Goal: Find contact information: Find contact information

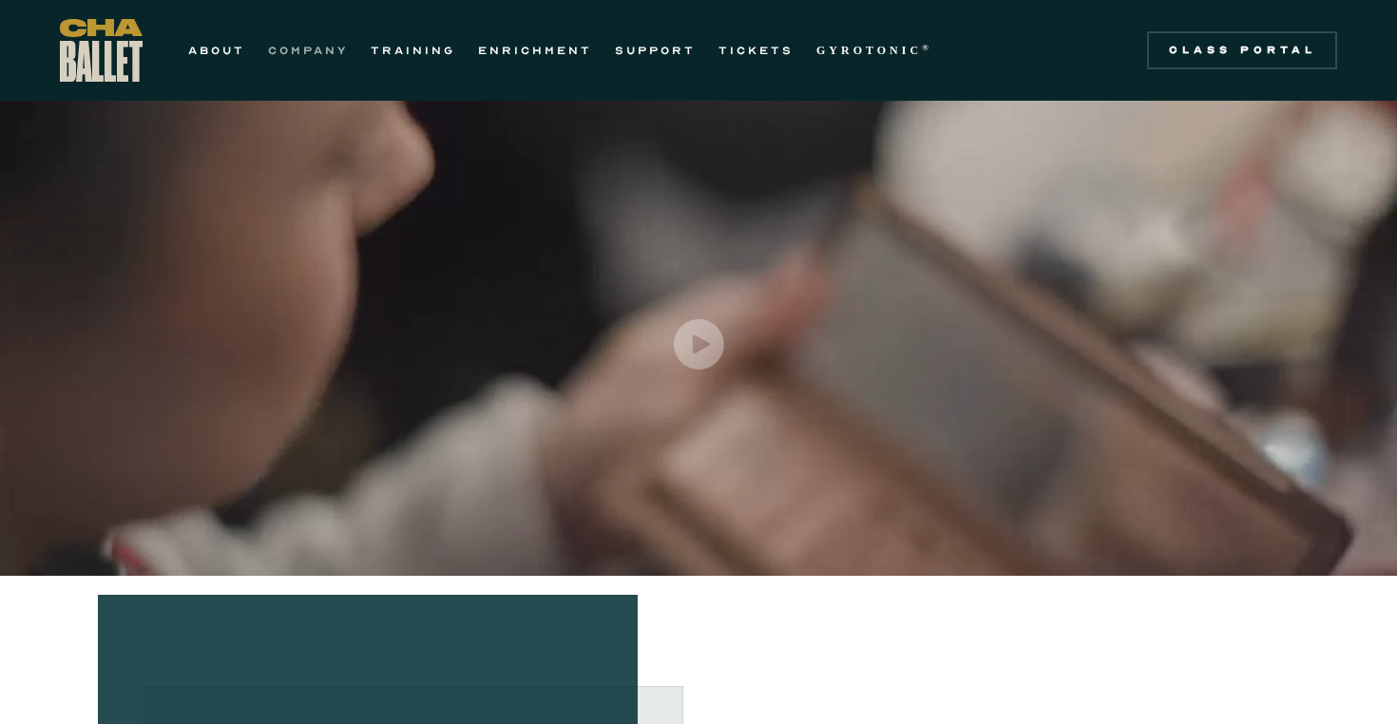
click at [330, 49] on link "COMPANY" at bounding box center [308, 50] width 80 height 23
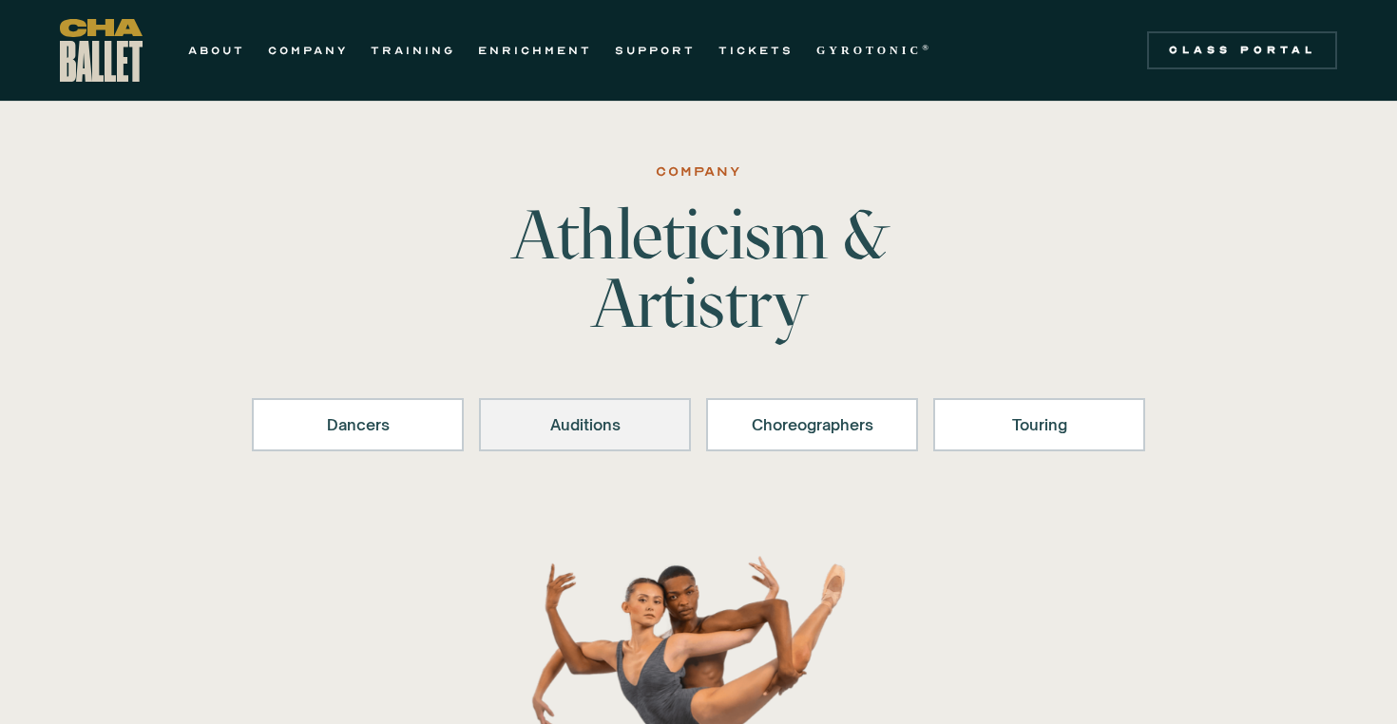
click at [602, 419] on div "Auditions" at bounding box center [585, 424] width 162 height 23
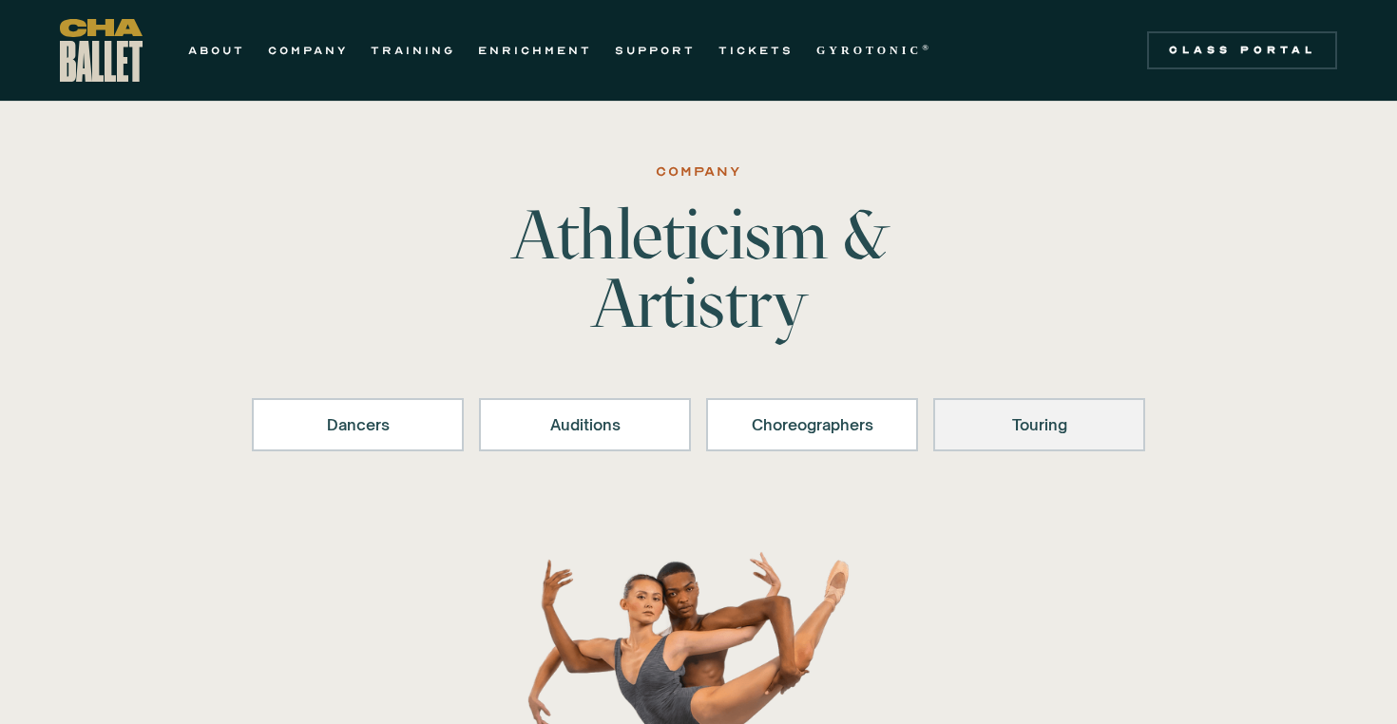
click at [1067, 431] on div "Touring" at bounding box center [1039, 424] width 162 height 23
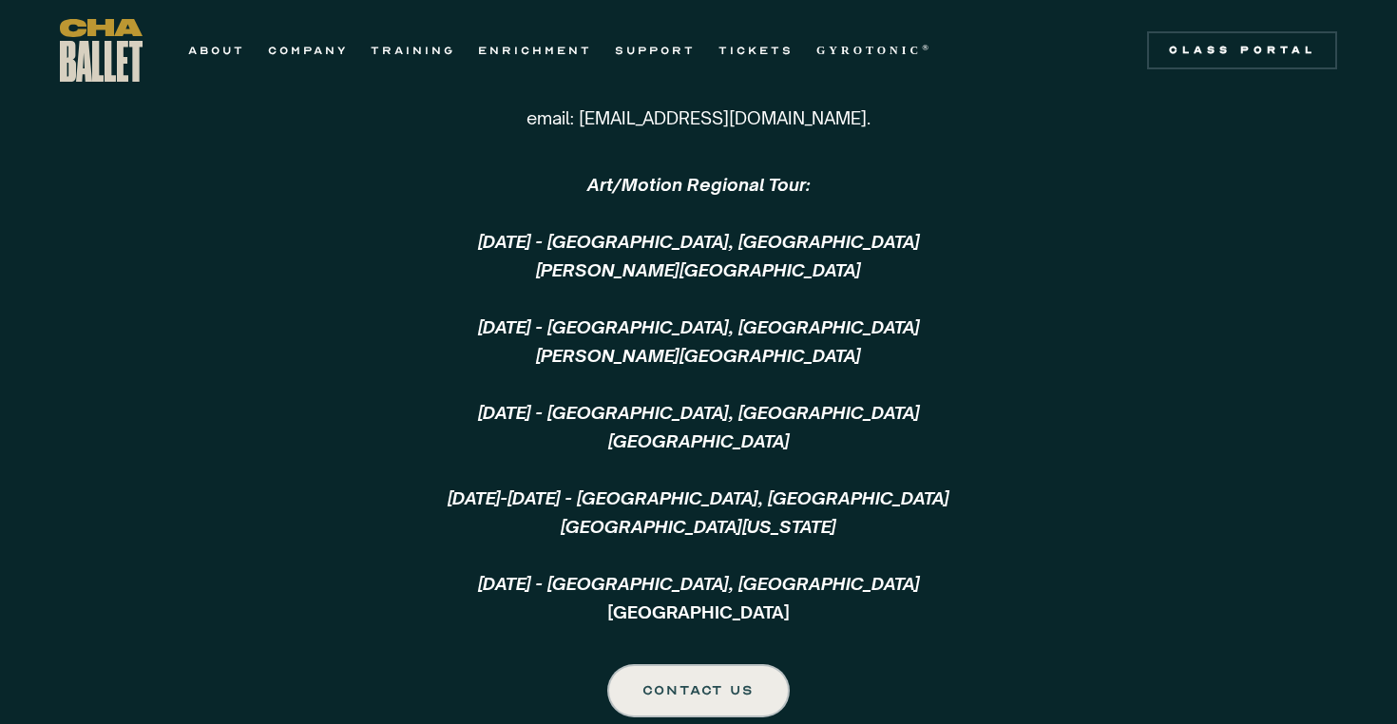
scroll to position [4563, 0]
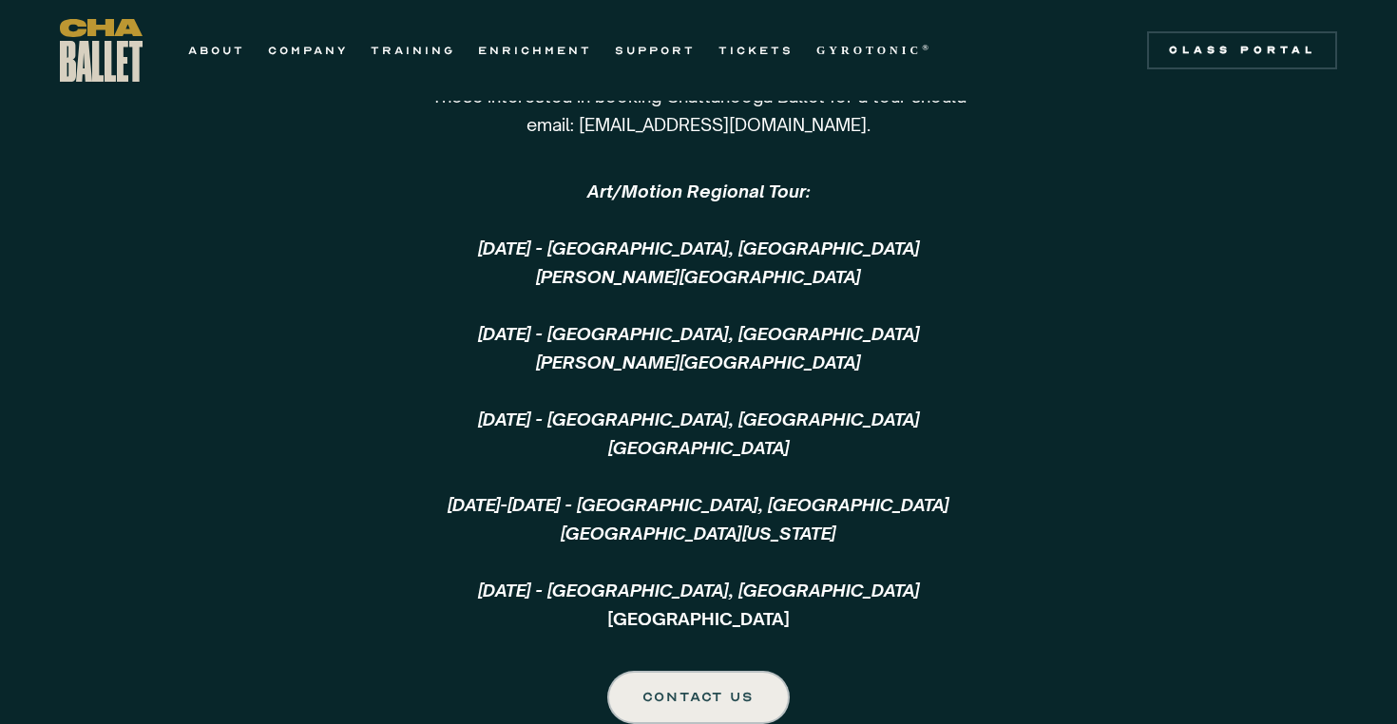
click at [856, 326] on em "October 18, 2024 - Summerville, SC Summers Corner Performing Arts Center ‍ Dece…" at bounding box center [699, 419] width 502 height 363
click at [711, 707] on div "CONTACT US" at bounding box center [697, 697] width 109 height 23
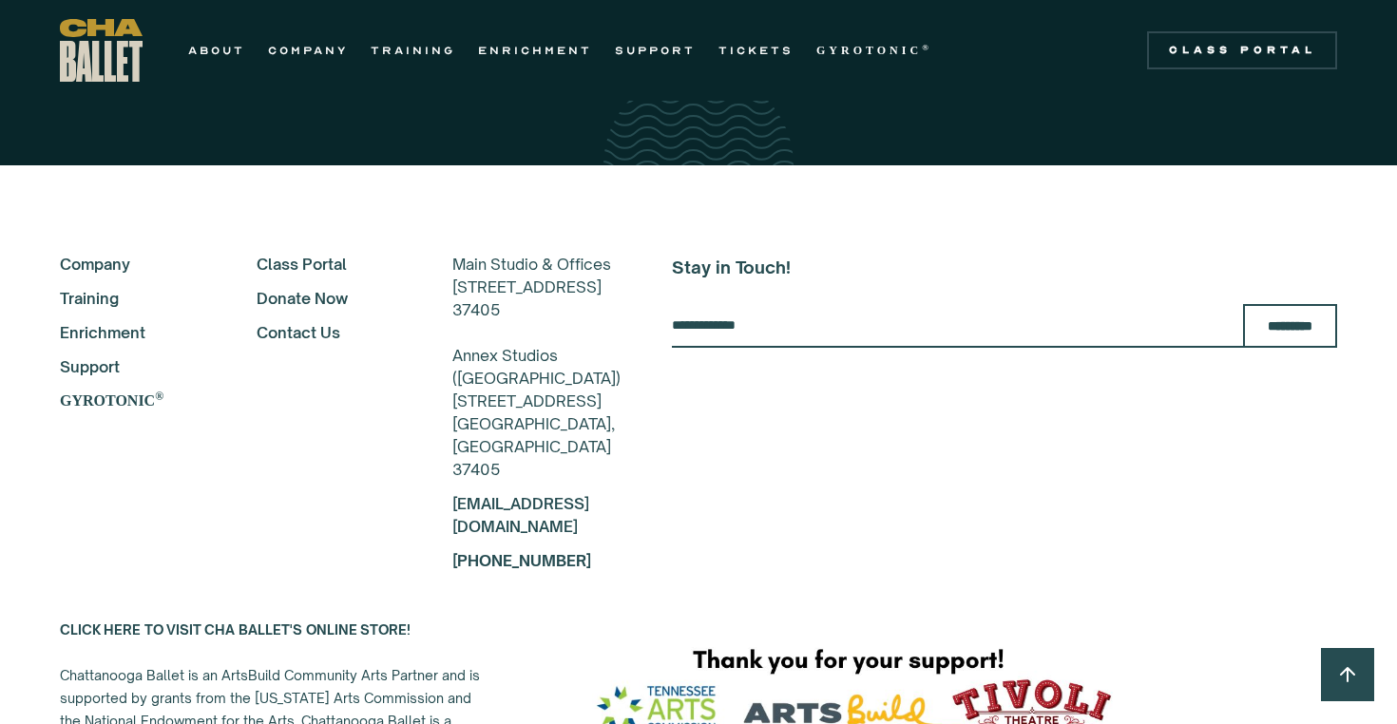
scroll to position [5309, 0]
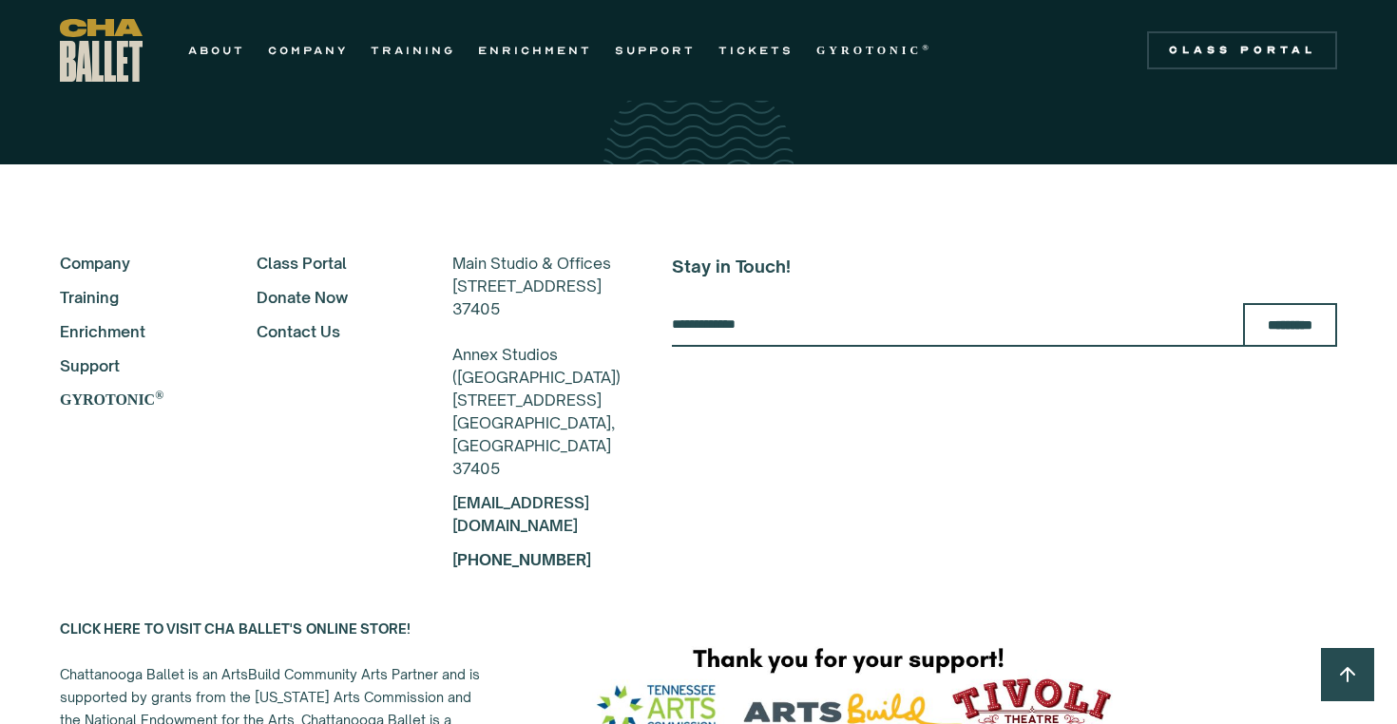
click at [275, 323] on link "Contact Us" at bounding box center [329, 331] width 145 height 23
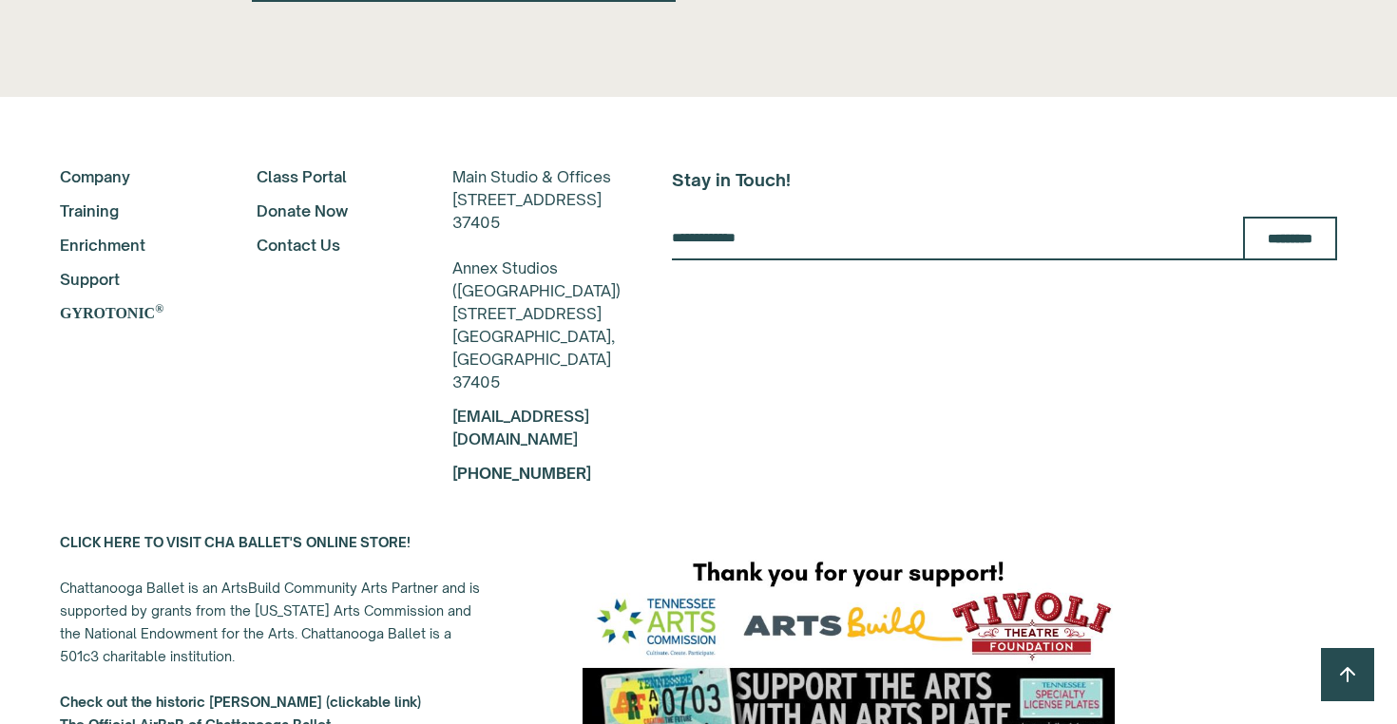
scroll to position [953, 0]
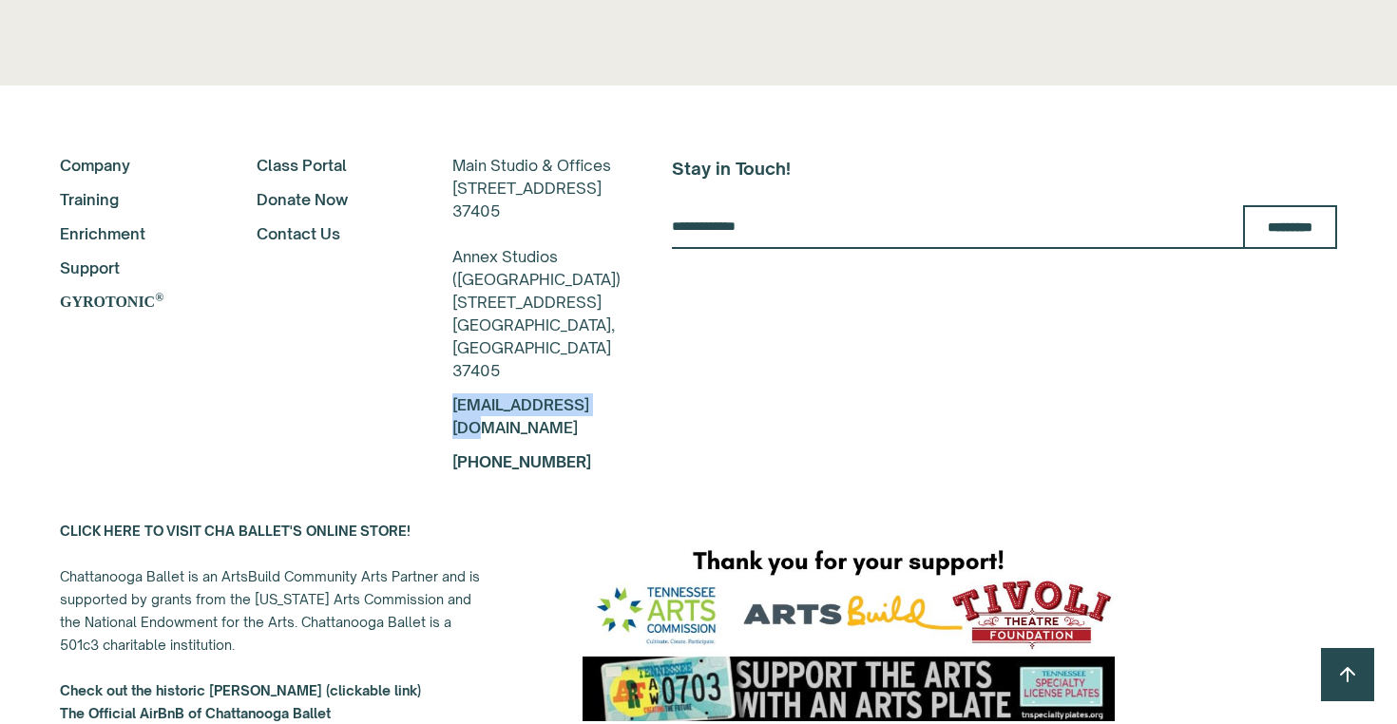
drag, startPoint x: 414, startPoint y: 428, endPoint x: 563, endPoint y: 427, distance: 148.2
click at [563, 427] on div "About Company Training Enrichment Support GYROTONIC ® Class Portal Donate Now C…" at bounding box center [698, 313] width 1277 height 319
copy link "[EMAIL_ADDRESS][DOMAIN_NAME]"
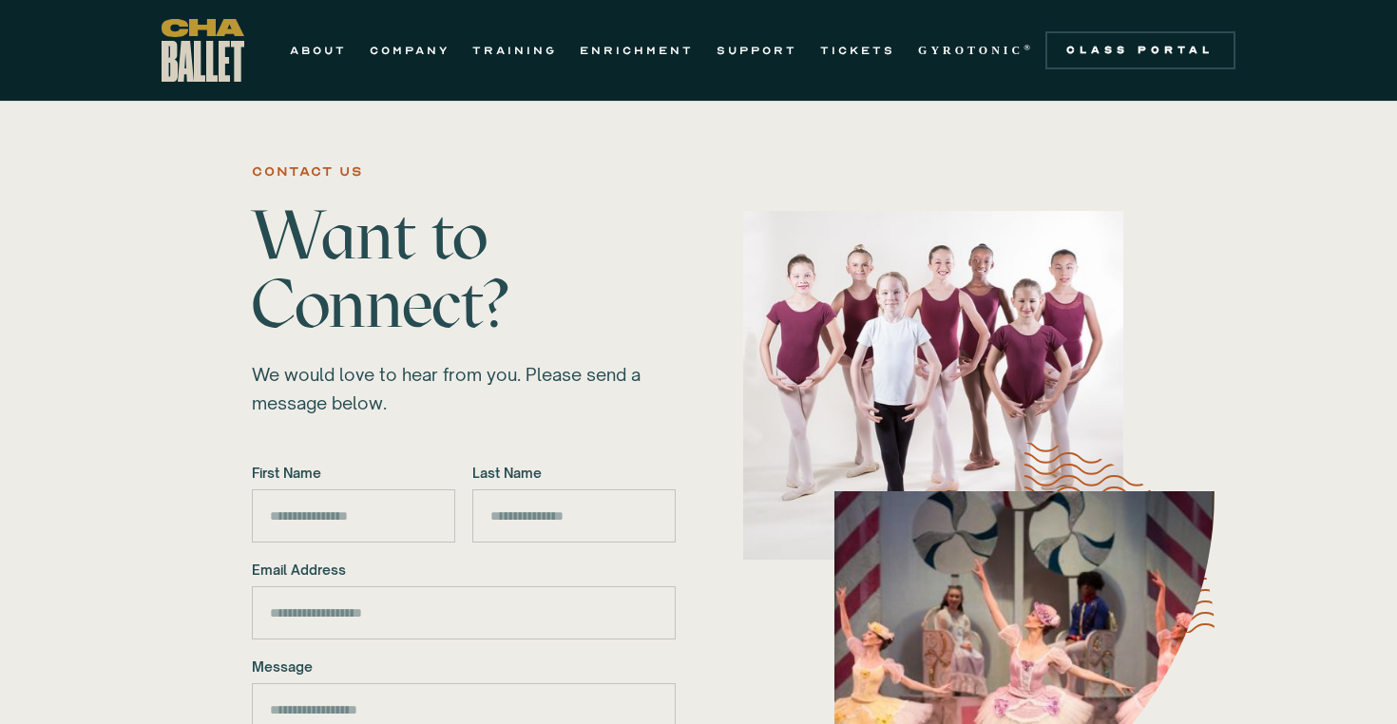
scroll to position [0, 0]
click at [443, 47] on link "COMPANY" at bounding box center [410, 50] width 80 height 23
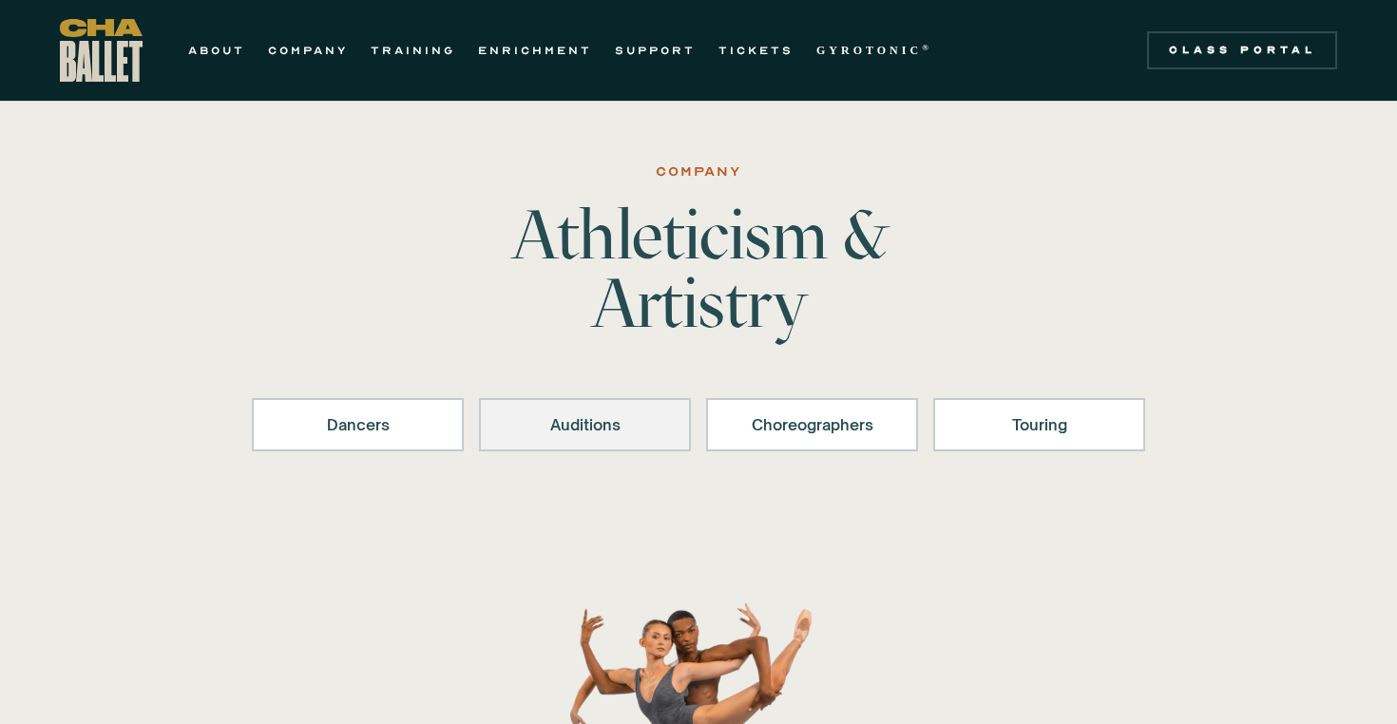
click at [594, 435] on div "Auditions" at bounding box center [585, 424] width 162 height 23
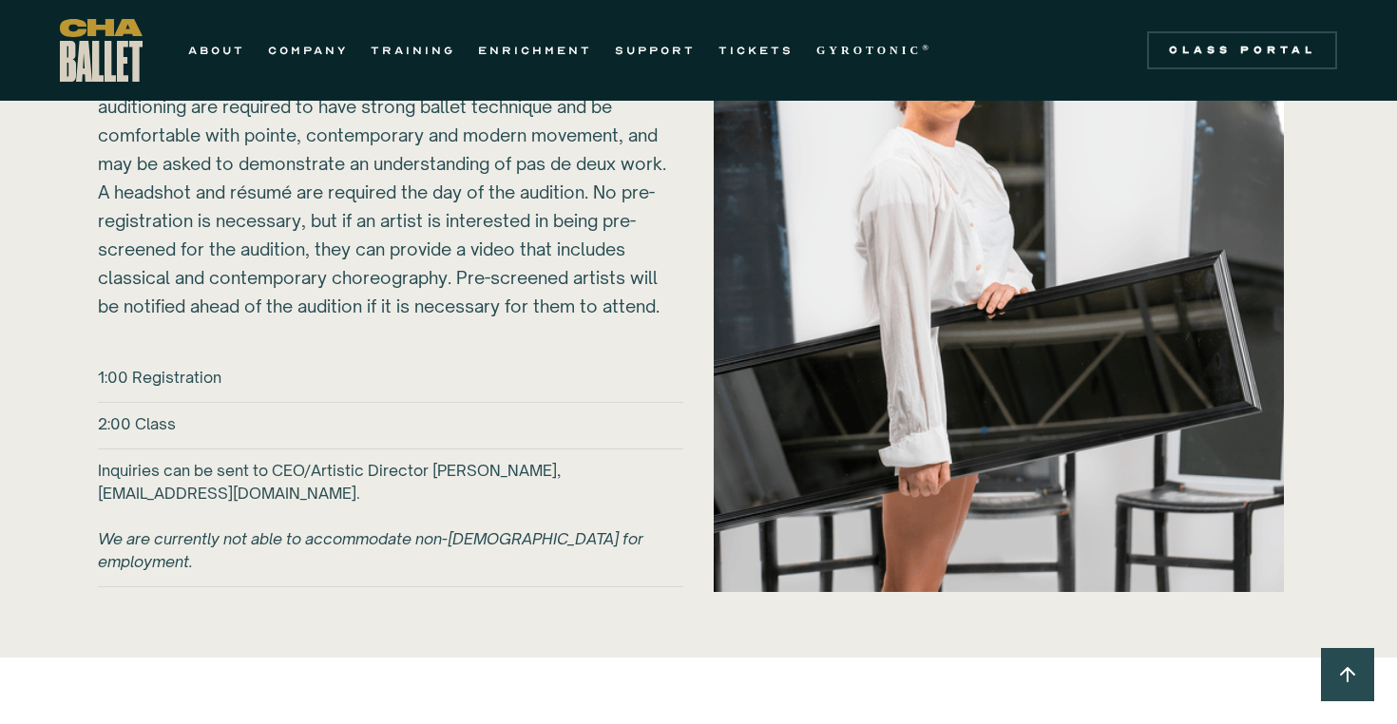
scroll to position [2799, 0]
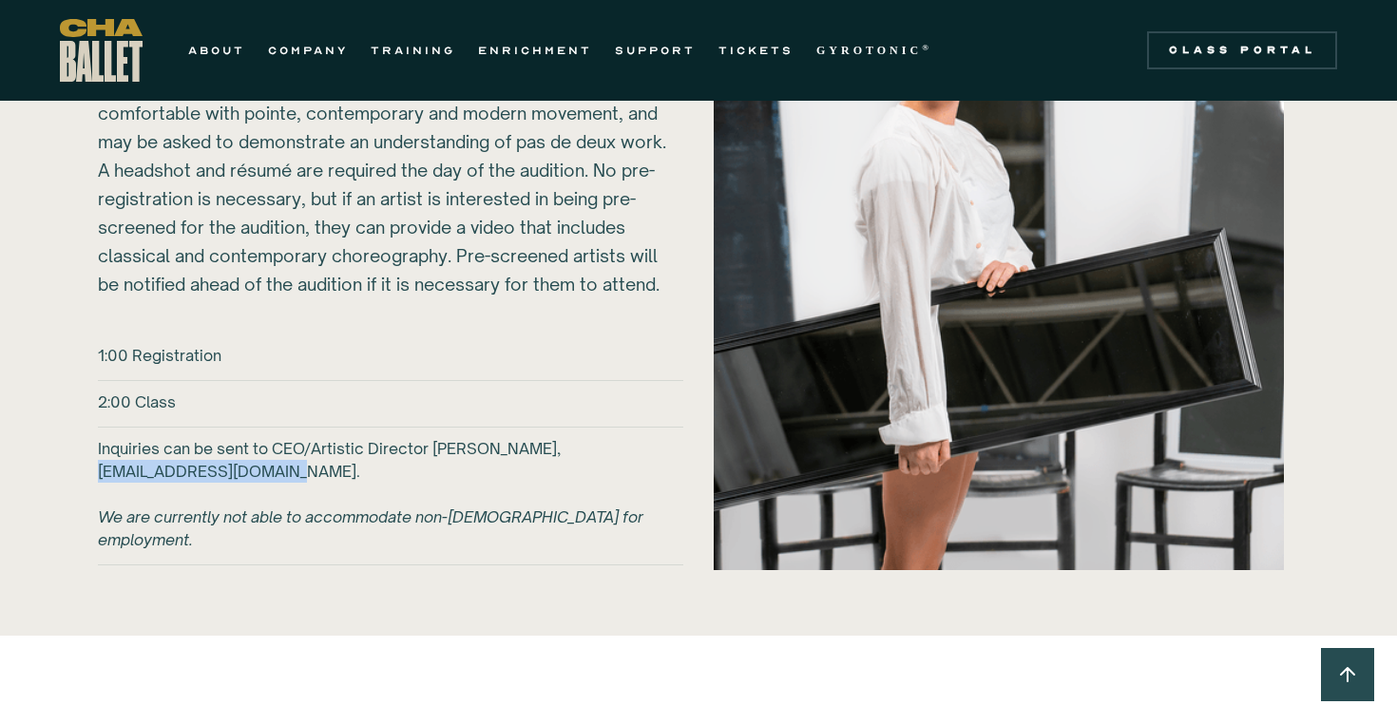
drag, startPoint x: 97, startPoint y: 471, endPoint x: 310, endPoint y: 478, distance: 213.0
click at [310, 478] on div "2026-27 Auditions [DATE] @ CHA Ballet [STREET_ADDRESS] ‍ Chattanooga Ballet is …" at bounding box center [698, 213] width 1277 height 807
click at [310, 478] on h6 "Inquiries can be sent to CEO/Artistic Director [PERSON_NAME], [EMAIL_ADDRESS][D…" at bounding box center [390, 494] width 585 height 114
drag, startPoint x: 290, startPoint y: 474, endPoint x: 93, endPoint y: 463, distance: 197.0
click at [92, 463] on div "2026-27 Auditions Sunday, March 1, 2026 @ CHA Ballet 817B N Market St. Chattano…" at bounding box center [698, 213] width 1277 height 807
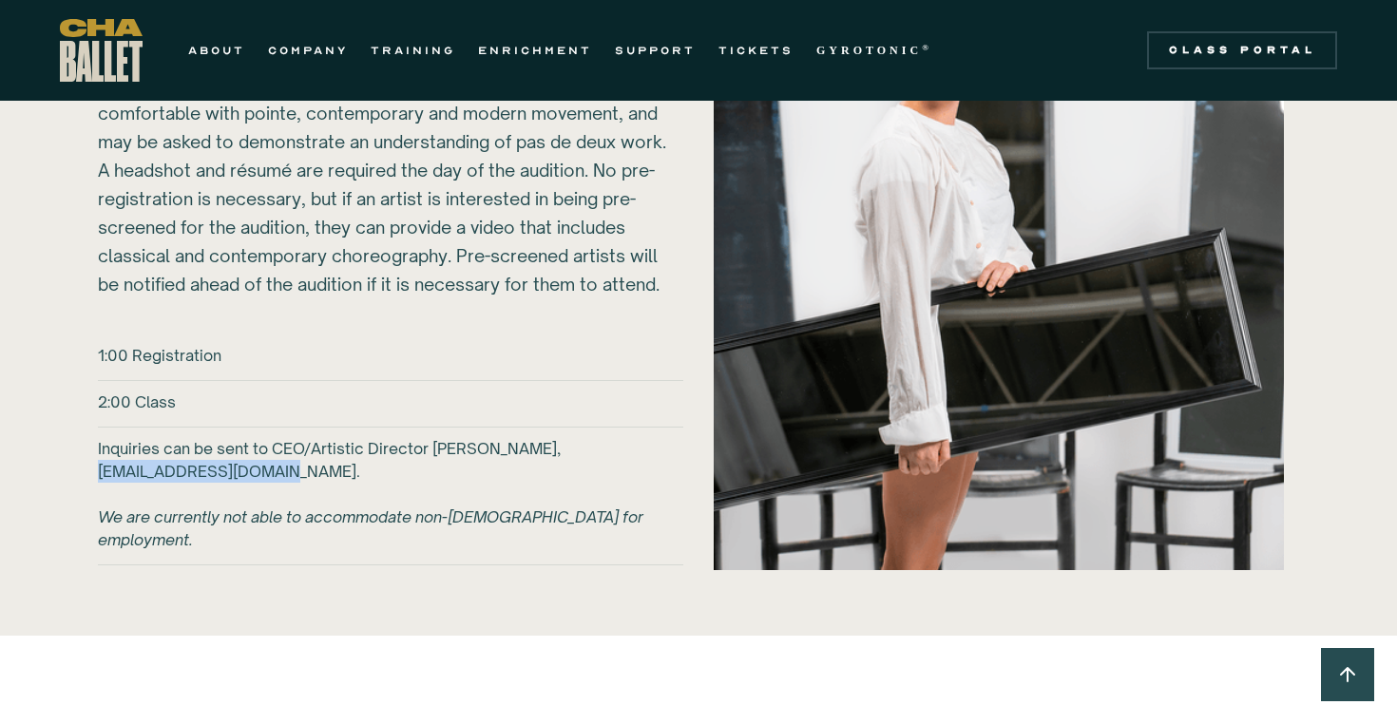
copy h6 "bmcsween@chaballet.org"
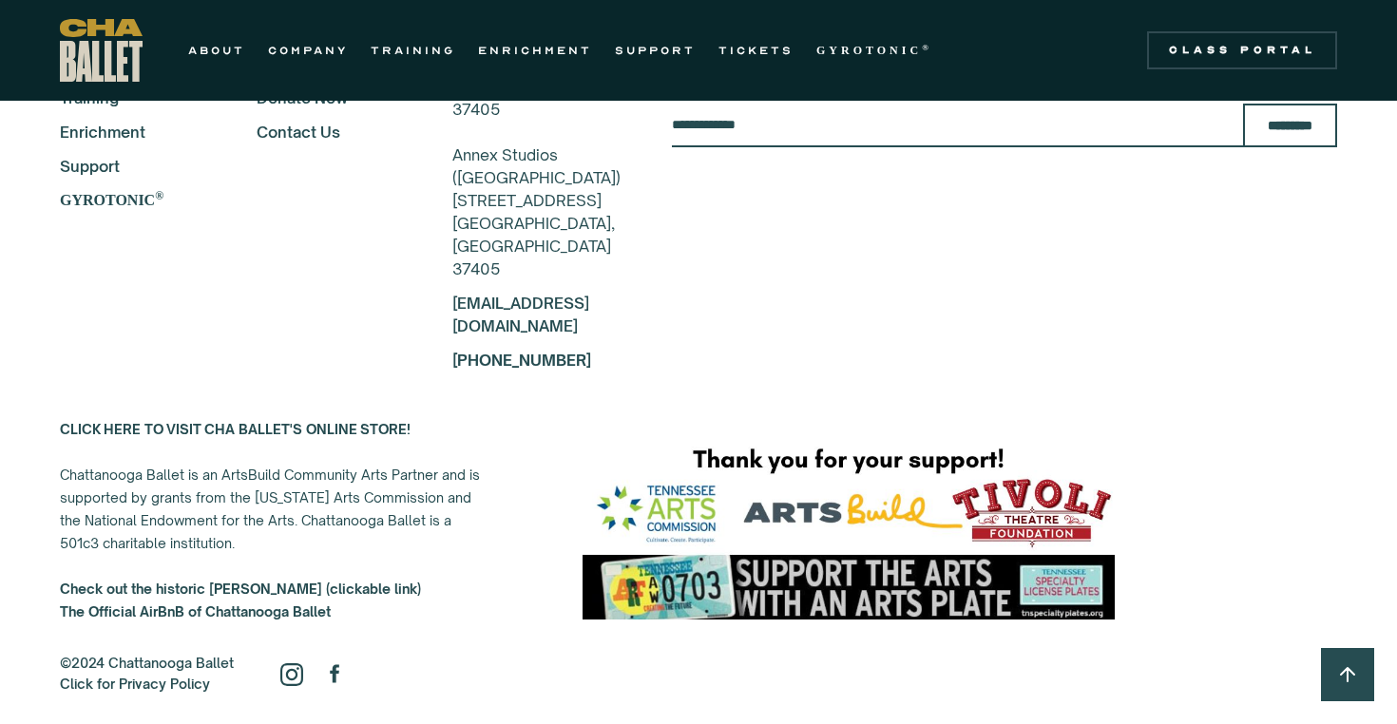
scroll to position [5512, 0]
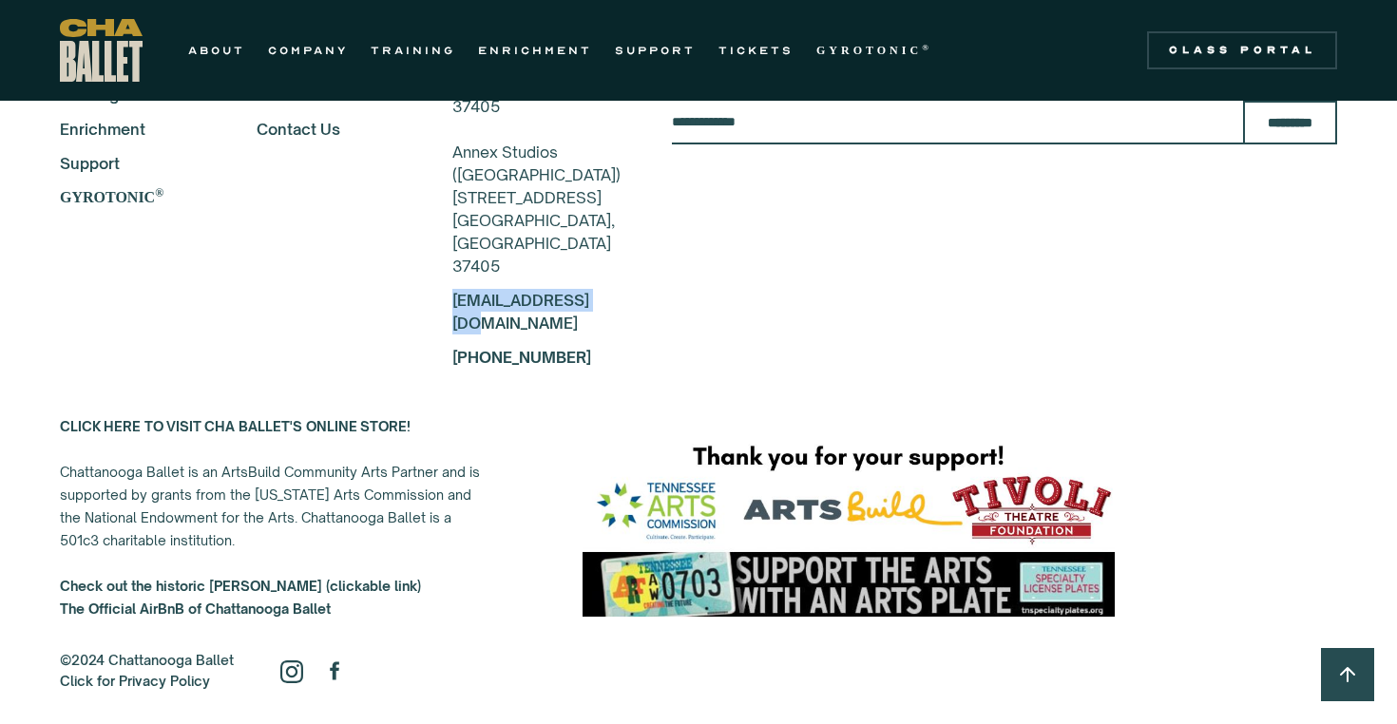
drag, startPoint x: 549, startPoint y: 325, endPoint x: 415, endPoint y: 325, distance: 134.0
click at [414, 325] on div "About Company Training Enrichment Support GYROTONIC ® Class Portal Donate Now C…" at bounding box center [698, 208] width 1277 height 319
copy link "[EMAIL_ADDRESS][DOMAIN_NAME]"
click at [234, 48] on link "ABOUT" at bounding box center [216, 50] width 57 height 23
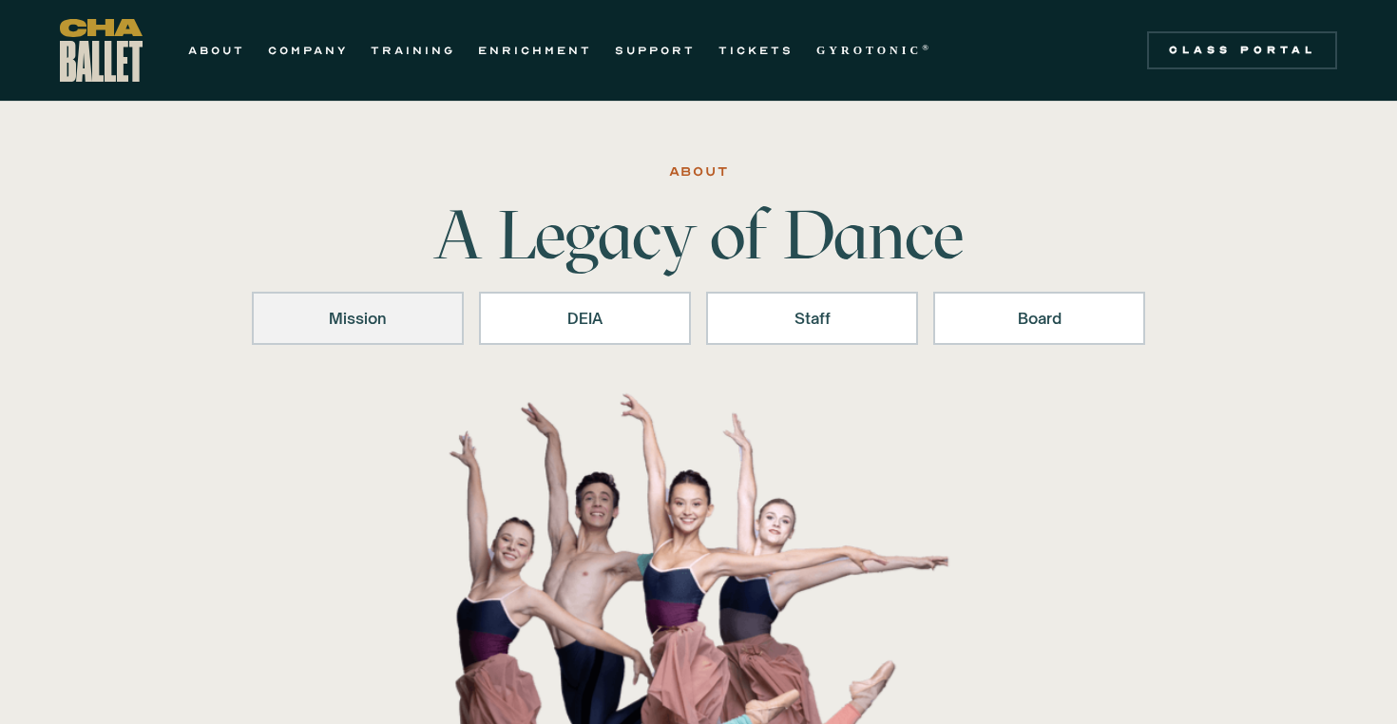
click at [384, 322] on div "Mission" at bounding box center [358, 318] width 162 height 23
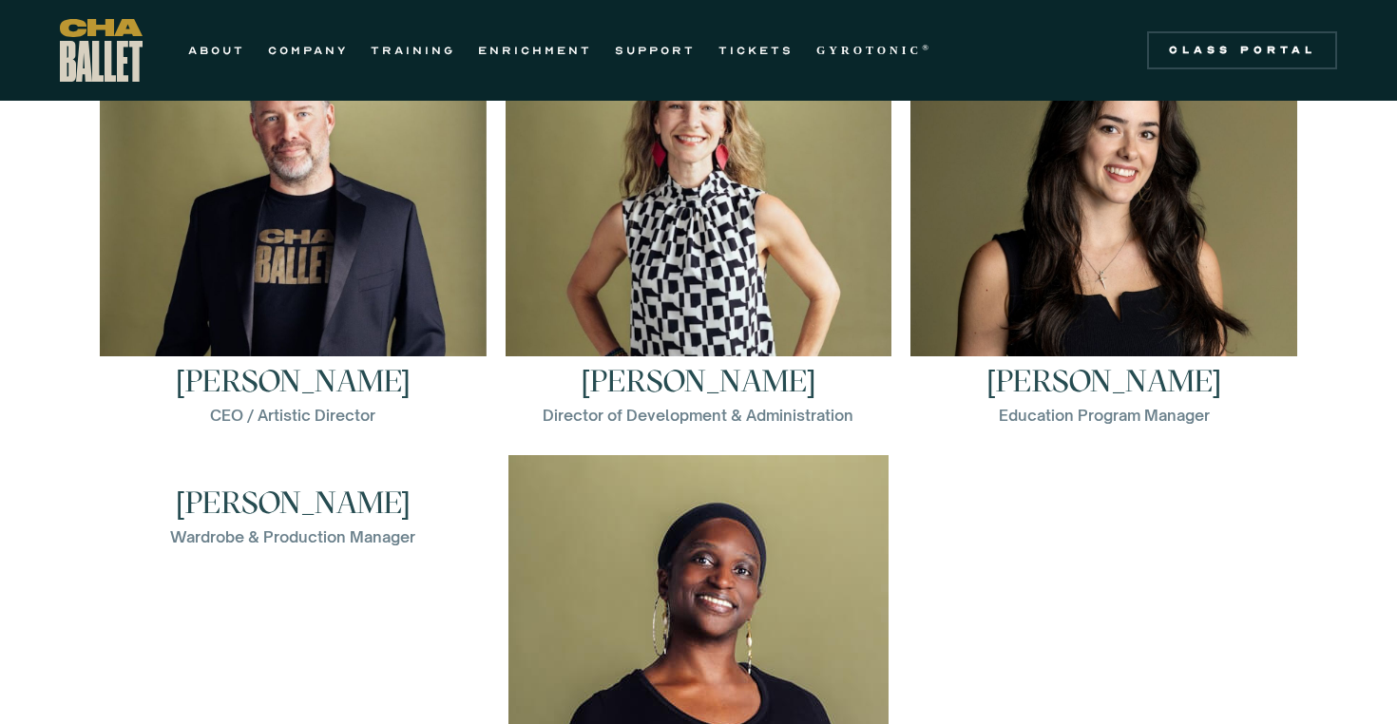
scroll to position [2733, 0]
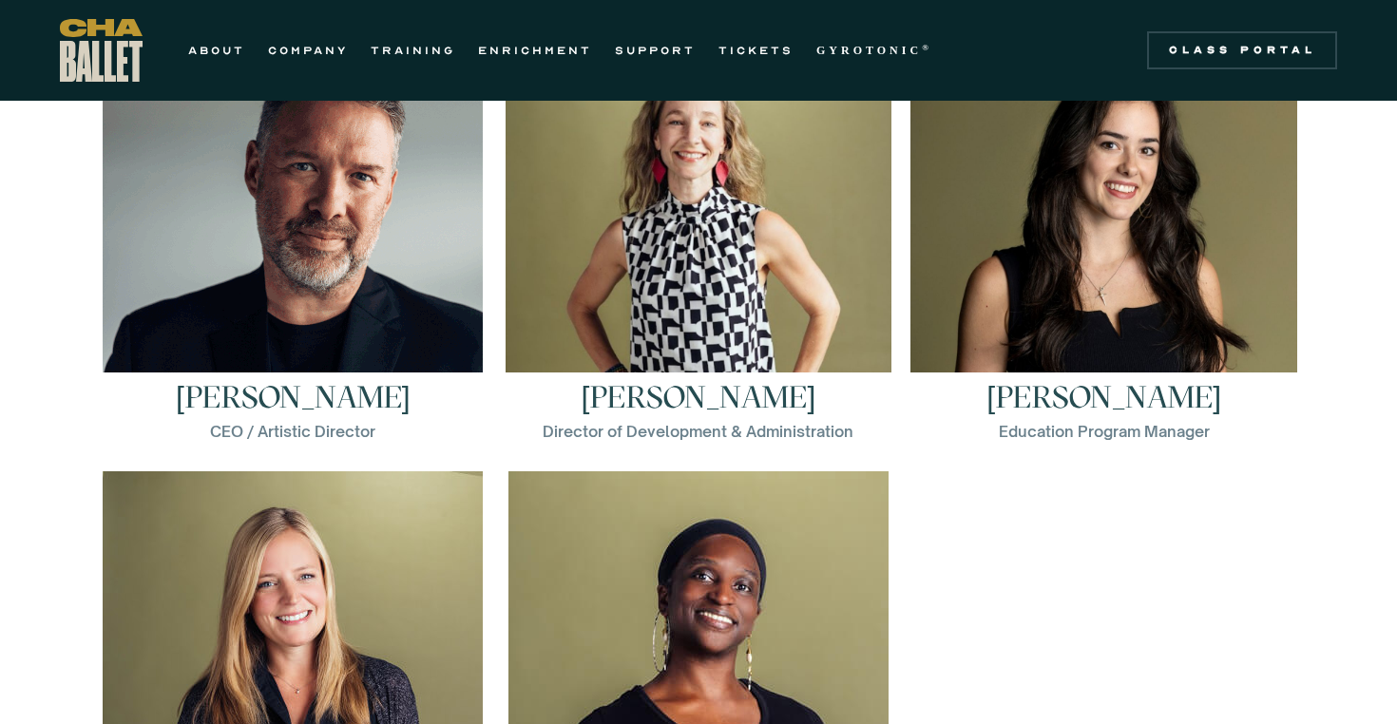
click at [234, 261] on img at bounding box center [293, 234] width 380 height 380
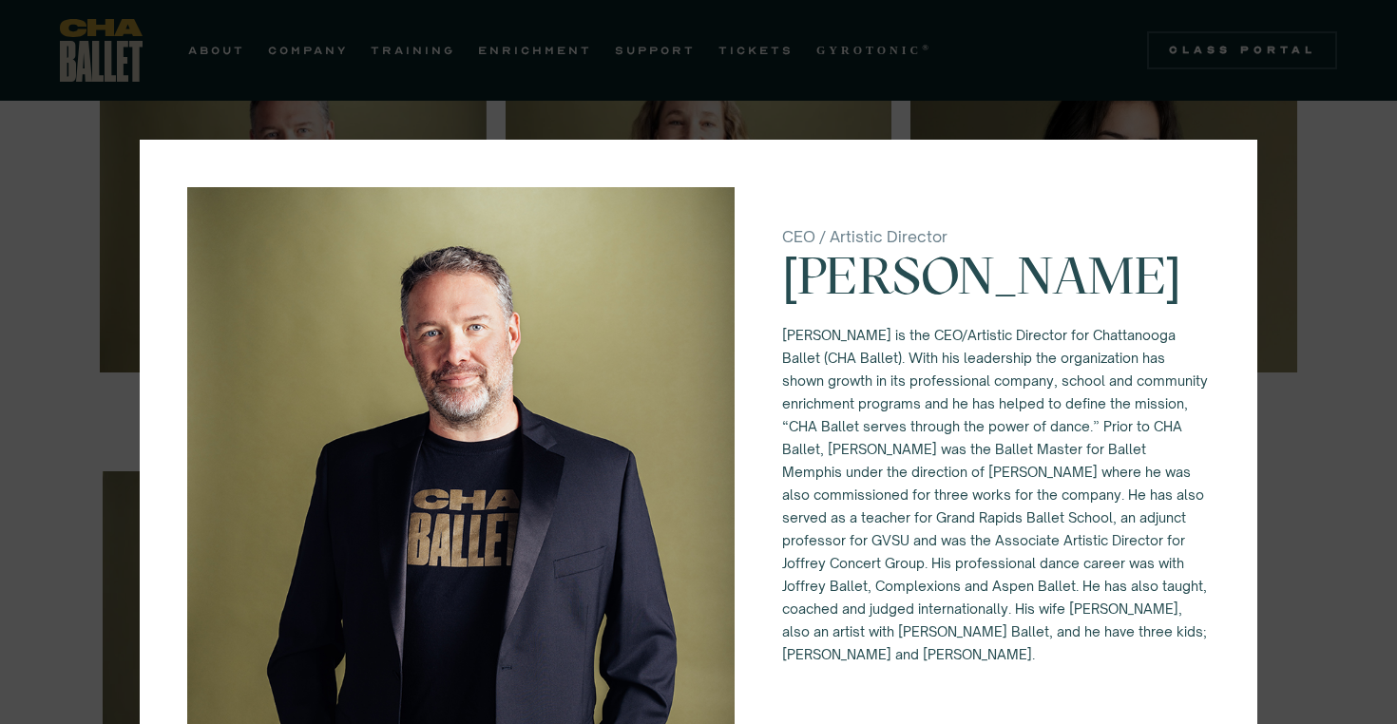
click at [433, 56] on div "CEO / Artistic Director [PERSON_NAME] [PERSON_NAME] is the CEO/Artistic Directo…" at bounding box center [698, 362] width 1397 height 724
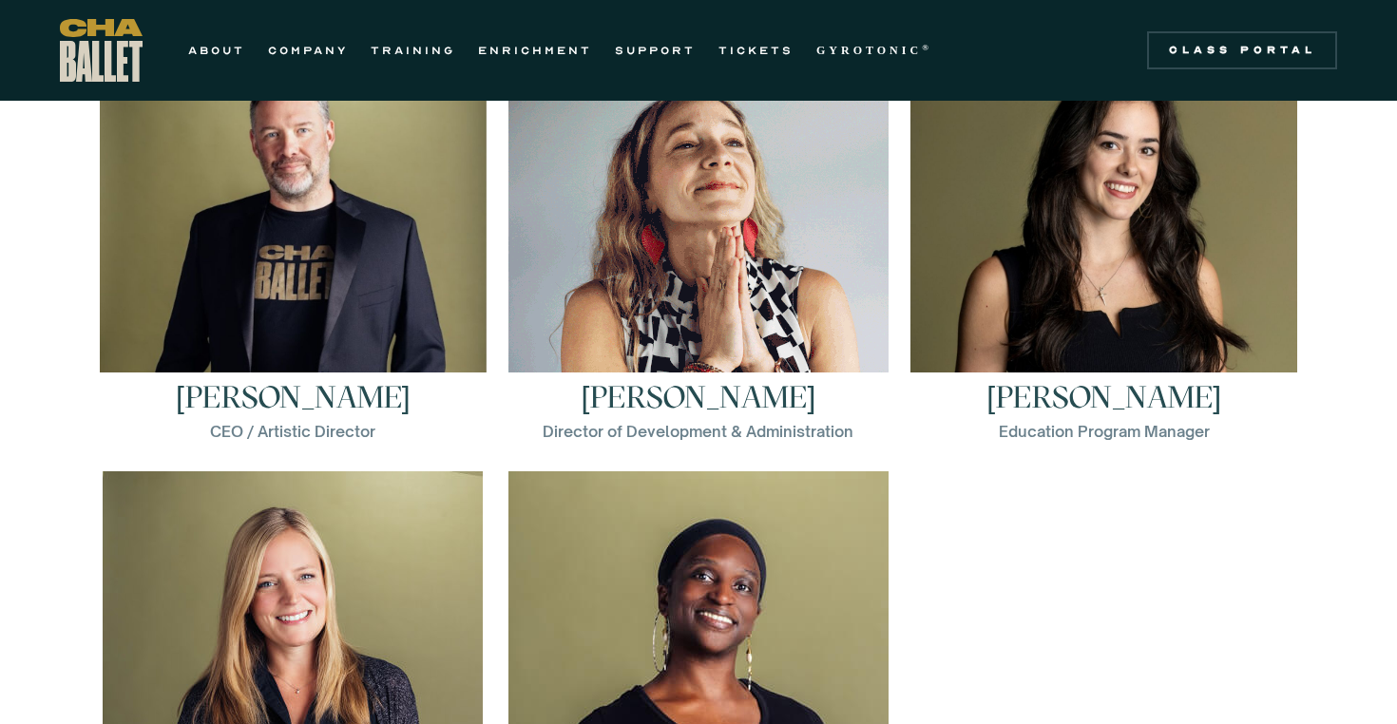
click at [675, 307] on div at bounding box center [698, 208] width 380 height 329
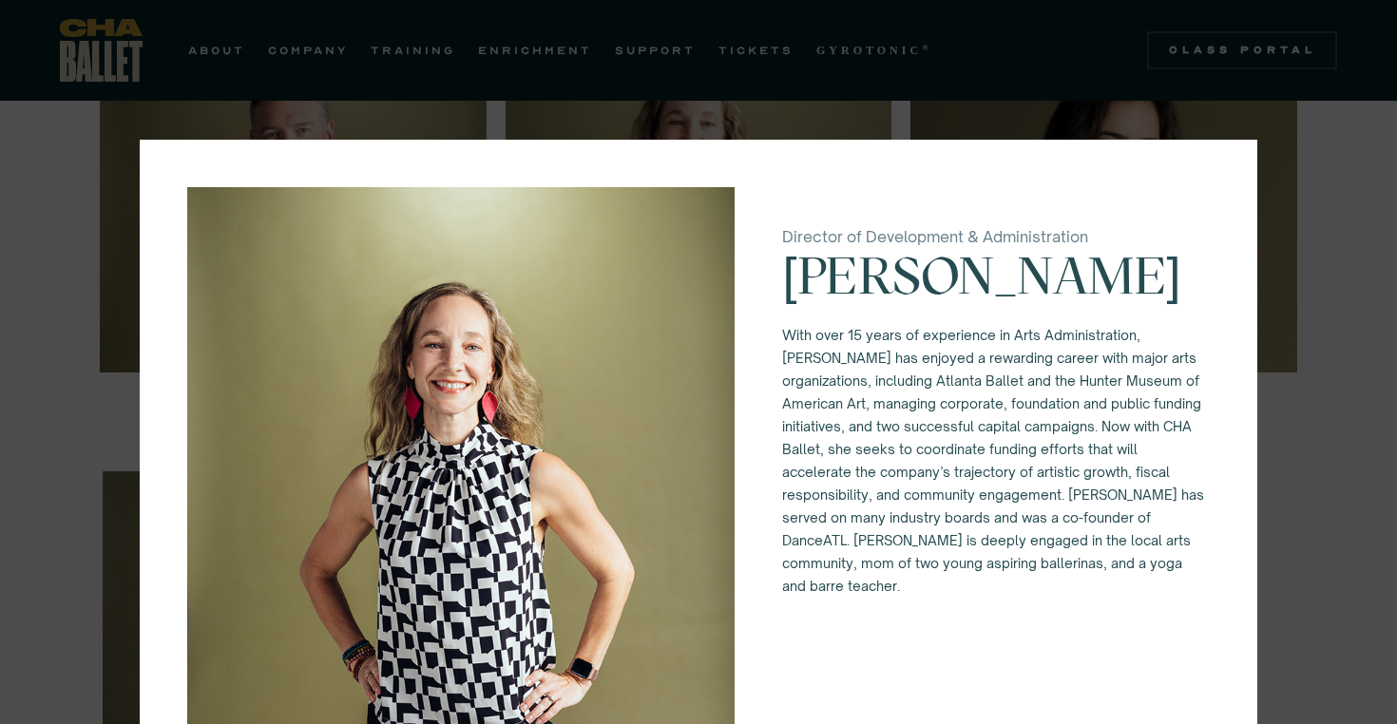
click at [762, 87] on div "Director of Development & Administration [PERSON_NAME] With over 15 years of ex…" at bounding box center [698, 362] width 1397 height 724
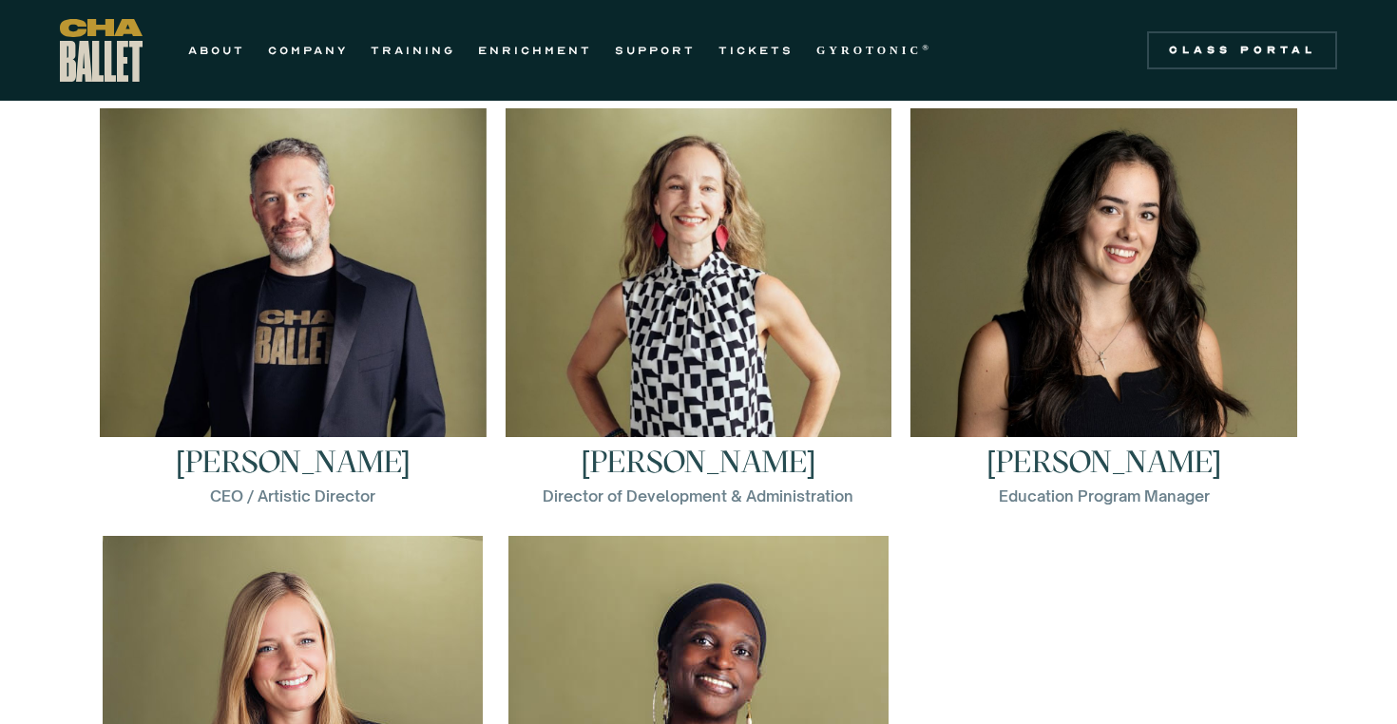
scroll to position [2647, 0]
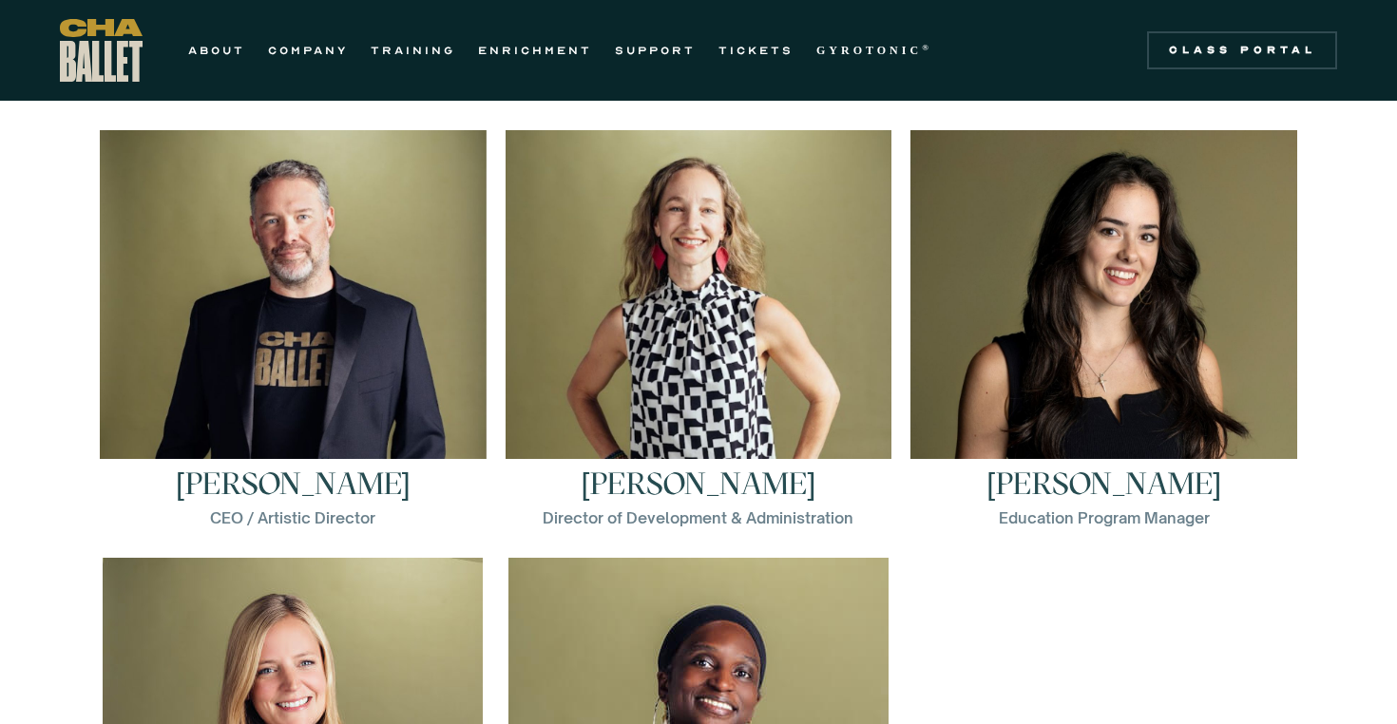
click at [893, 385] on div "[PERSON_NAME] Director of Development & Administration With over 15 years of ex…" at bounding box center [699, 344] width 406 height 428
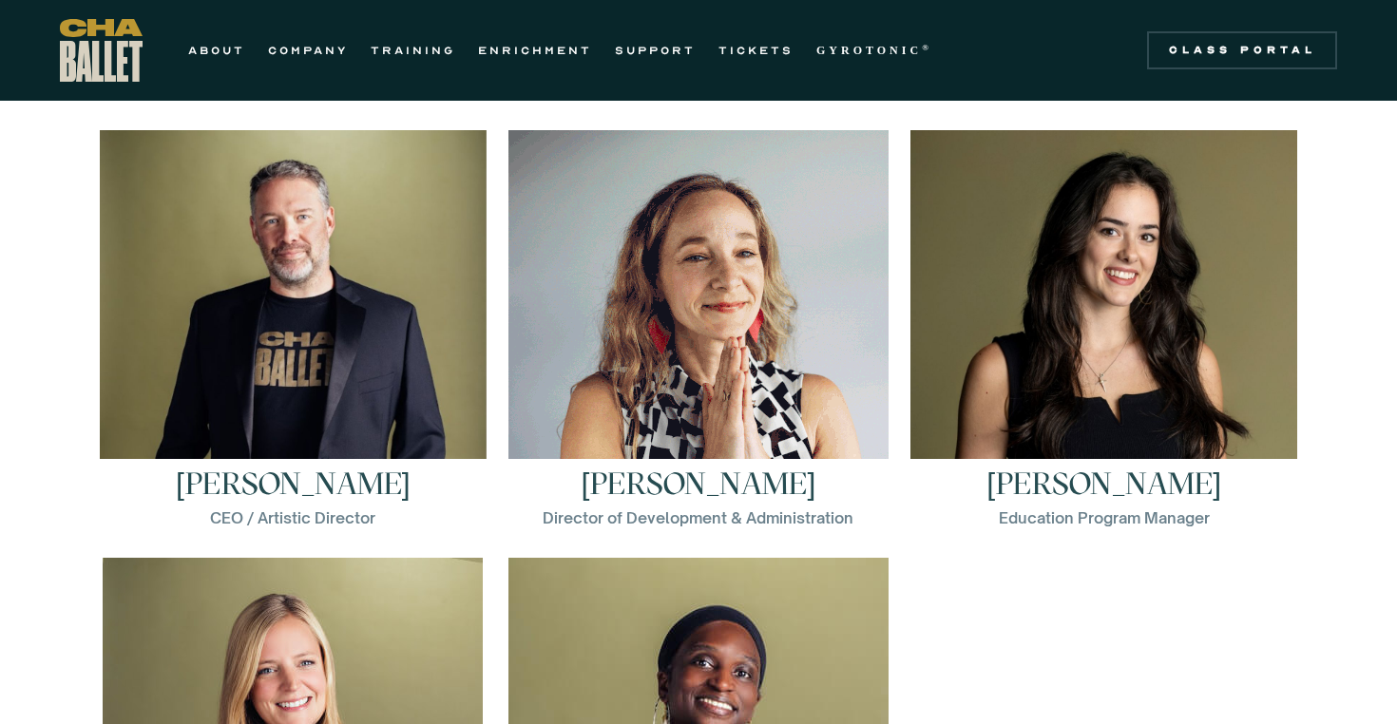
click at [843, 369] on img at bounding box center [698, 320] width 380 height 380
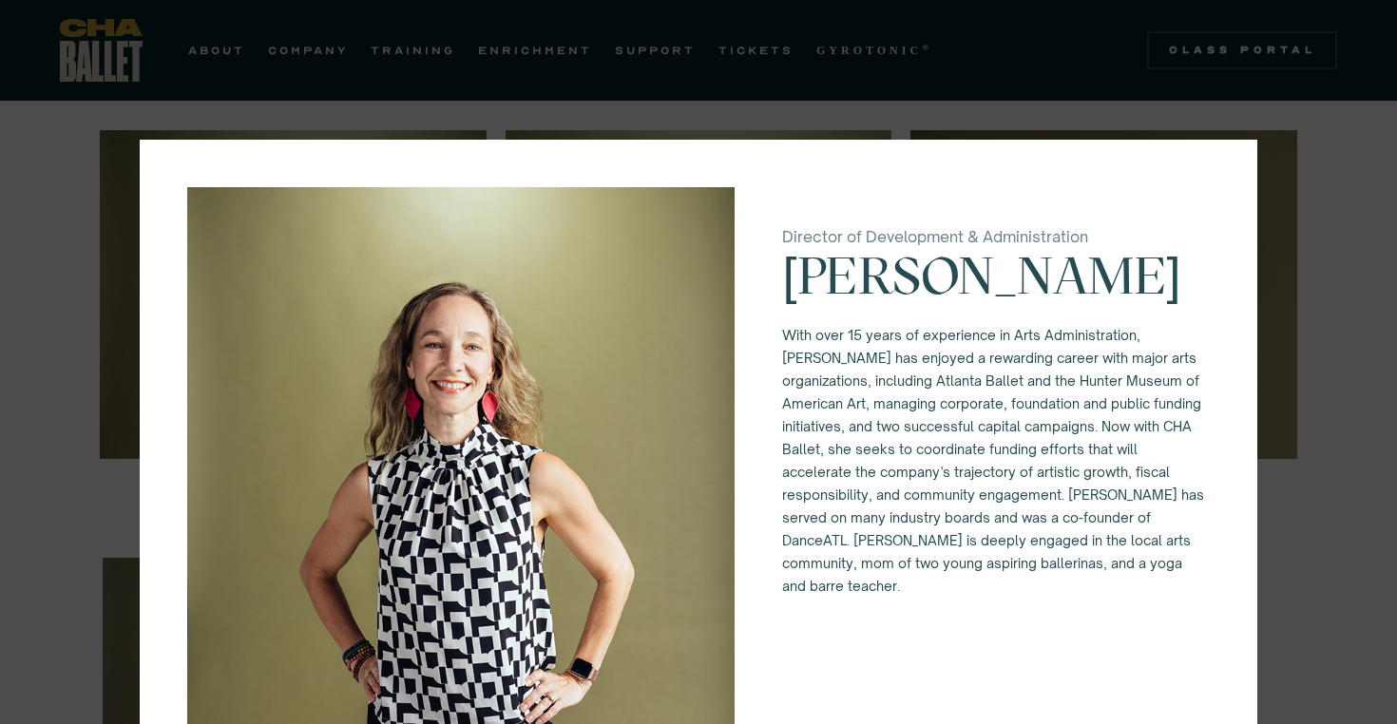
click at [838, 22] on div "Director of Development & Administration [PERSON_NAME] With over 15 years of ex…" at bounding box center [698, 362] width 1397 height 724
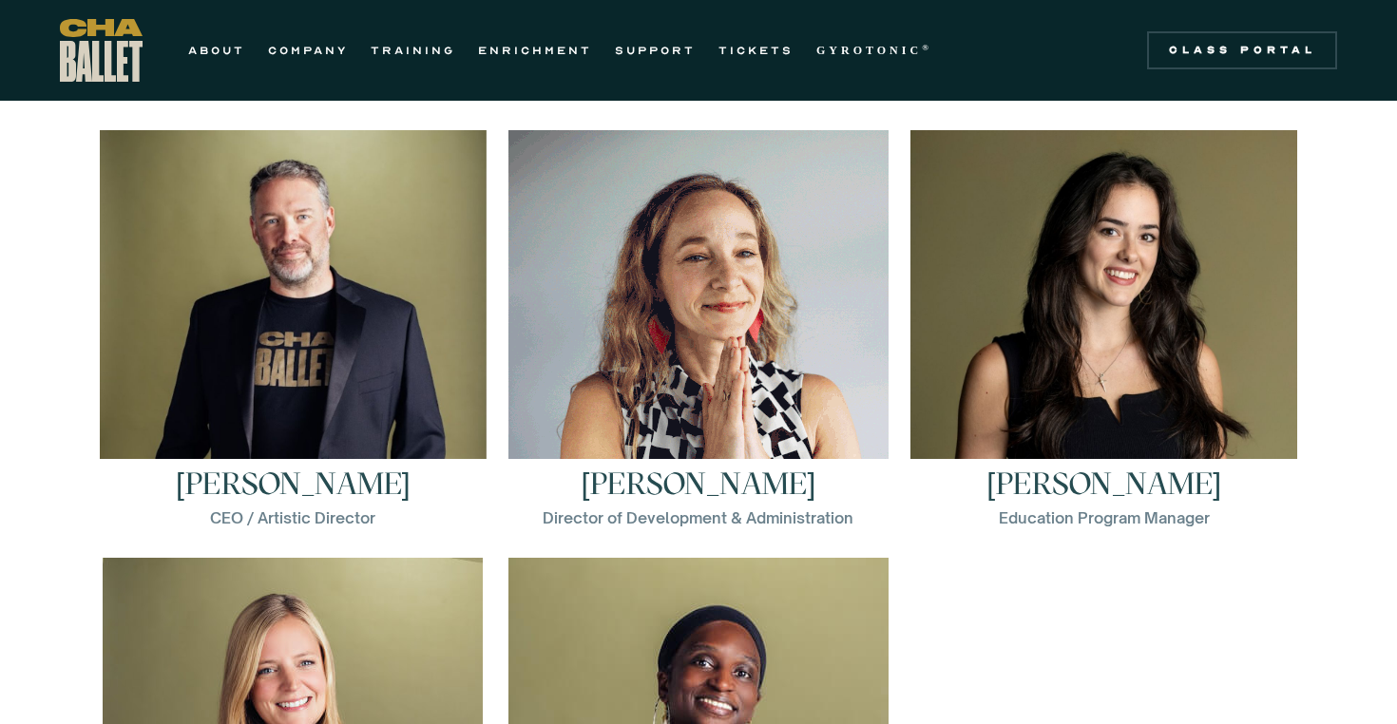
click at [738, 288] on img at bounding box center [698, 320] width 380 height 380
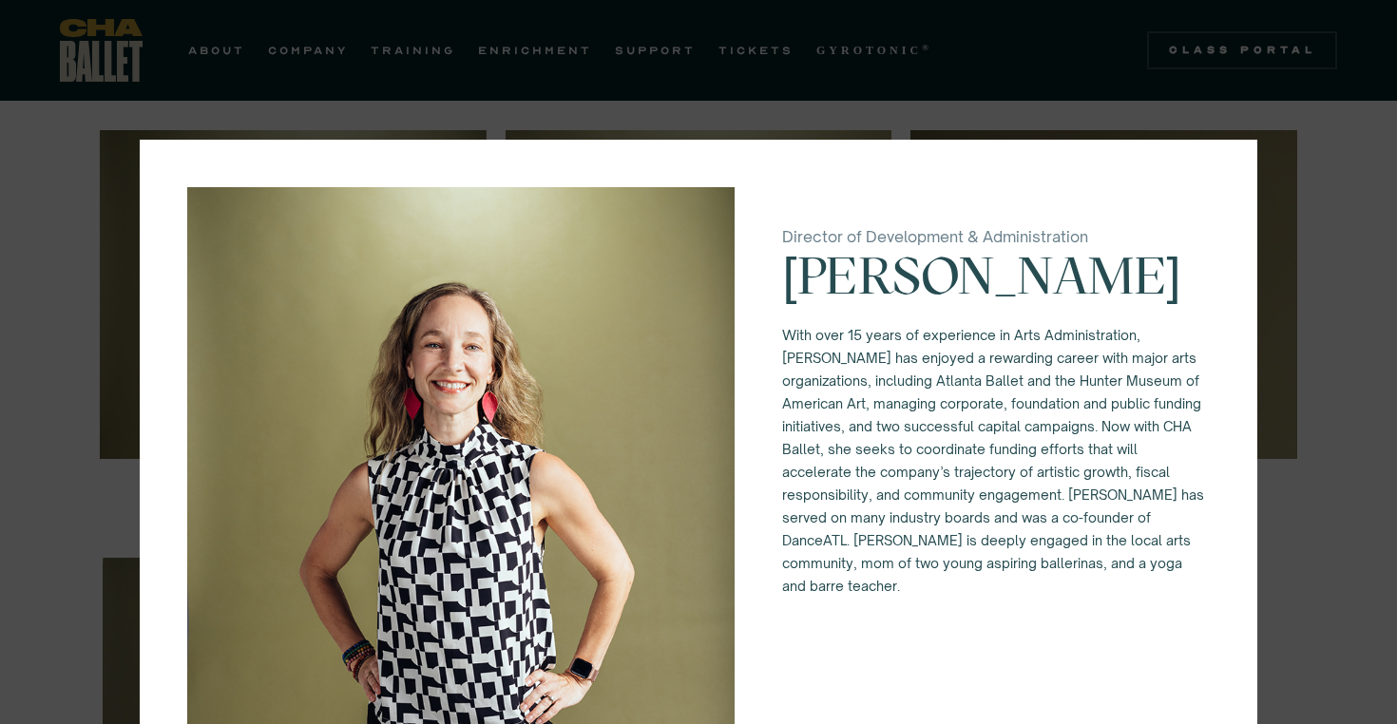
click at [784, 103] on div "Director of Development & Administration [PERSON_NAME] With over 15 years of ex…" at bounding box center [698, 362] width 1397 height 724
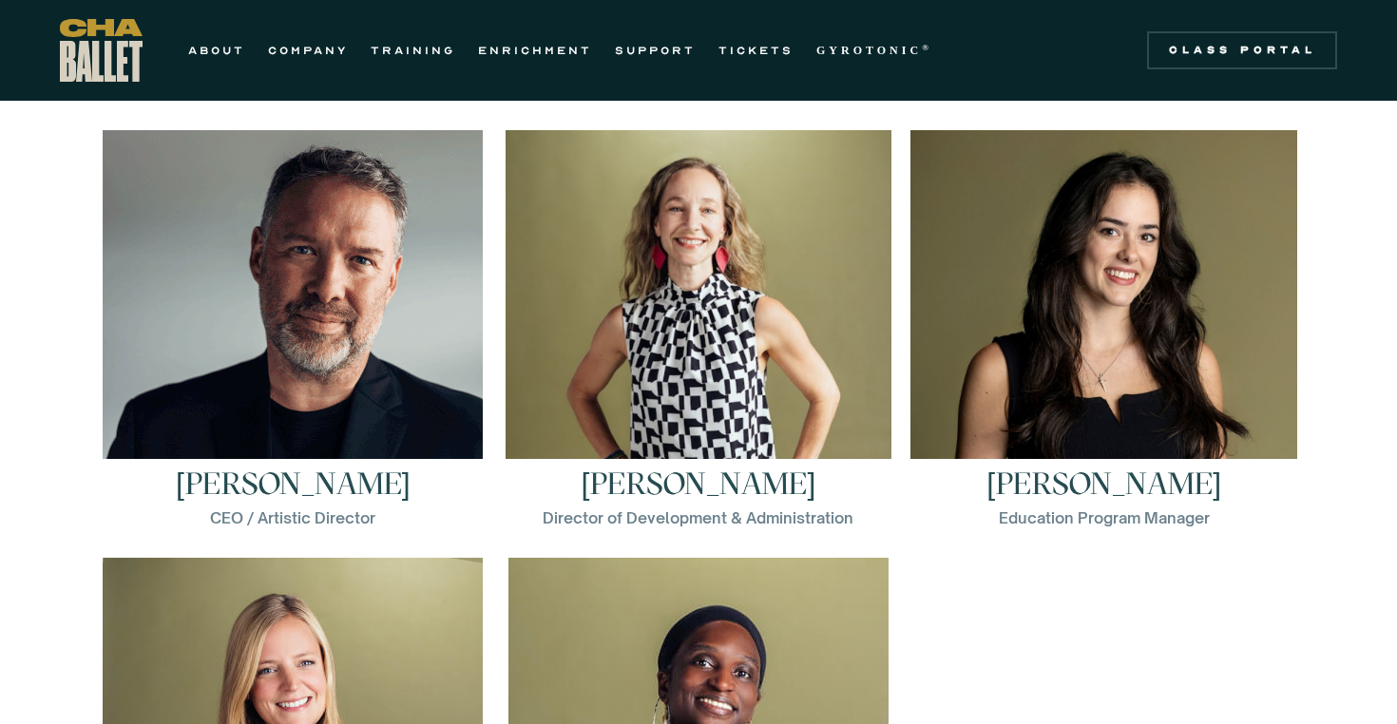
click at [380, 297] on img at bounding box center [293, 320] width 380 height 380
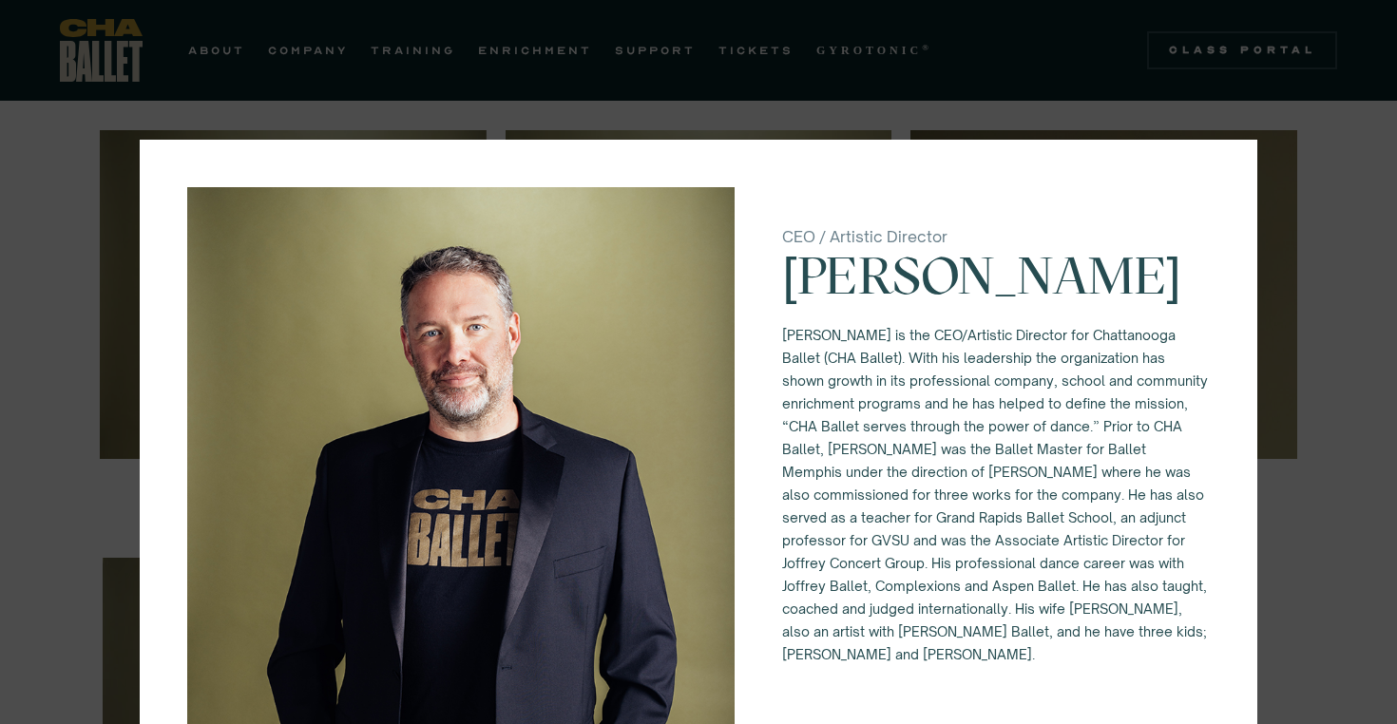
click at [1030, 78] on div "CEO / Artistic Director [PERSON_NAME] [PERSON_NAME] is the CEO/Artistic Directo…" at bounding box center [698, 362] width 1397 height 724
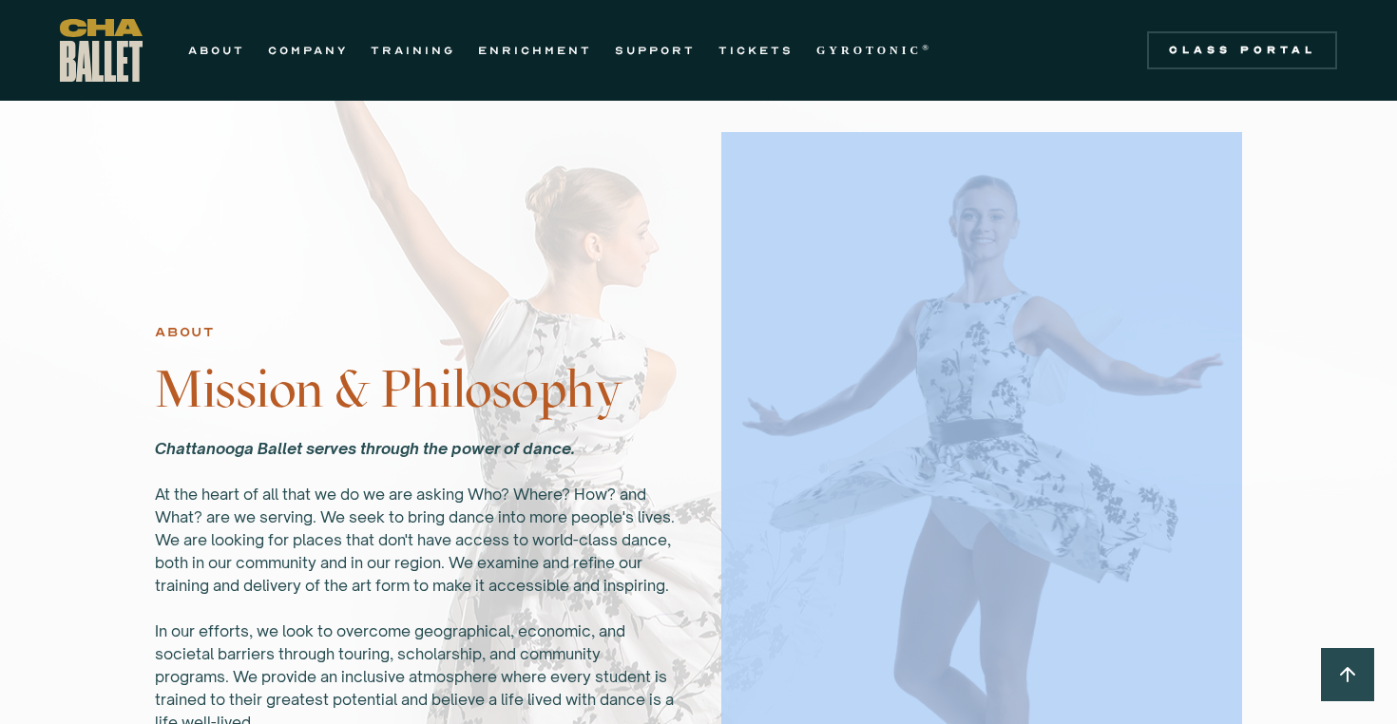
scroll to position [1025, 0]
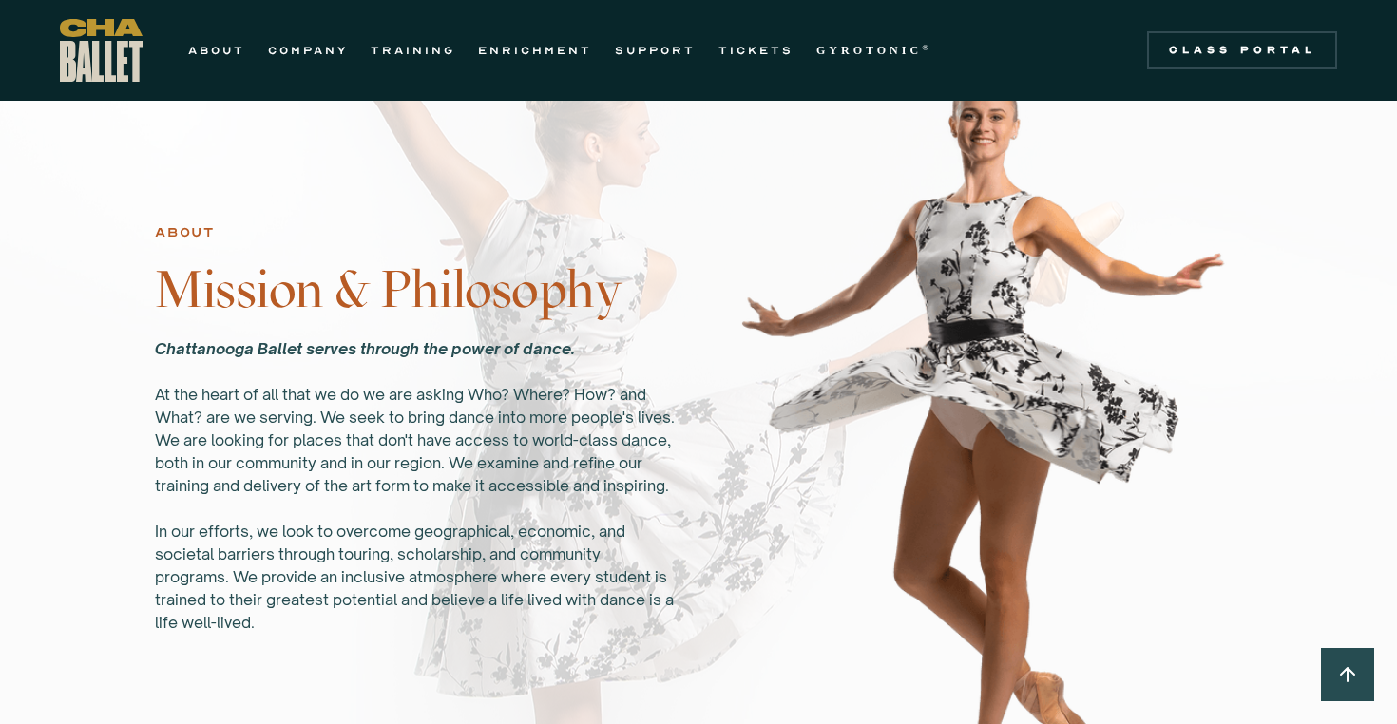
drag, startPoint x: 1374, startPoint y: 385, endPoint x: 1233, endPoint y: 475, distance: 167.1
click at [755, 384] on img at bounding box center [981, 455] width 521 height 750
click at [489, 396] on div "Chattanooga Ballet serves through the power of dance. ‍ At the heart of all tha…" at bounding box center [415, 485] width 521 height 296
drag, startPoint x: 156, startPoint y: 563, endPoint x: 271, endPoint y: 564, distance: 115.0
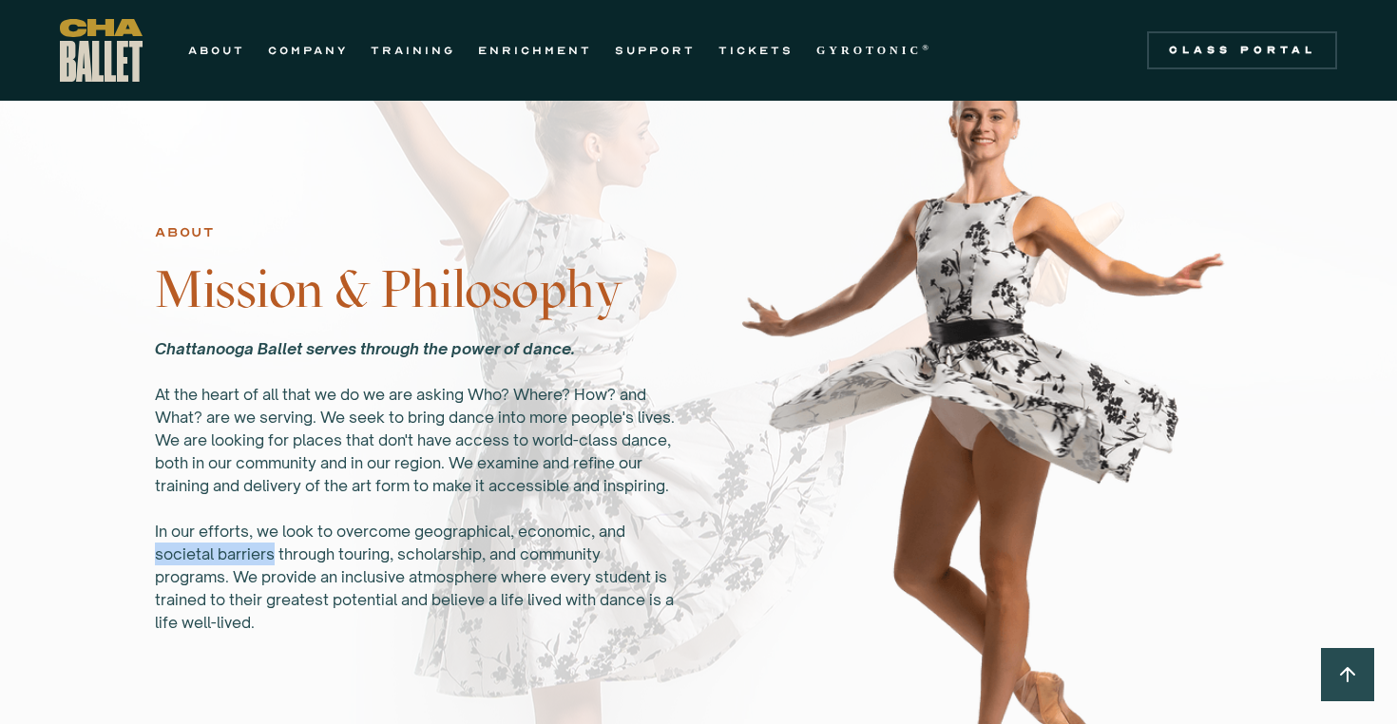
click at [272, 564] on div "Chattanooga Ballet serves through the power of dance. ‍ At the heart of all tha…" at bounding box center [415, 485] width 521 height 296
copy div "societal barriers"
